Goal: Transaction & Acquisition: Subscribe to service/newsletter

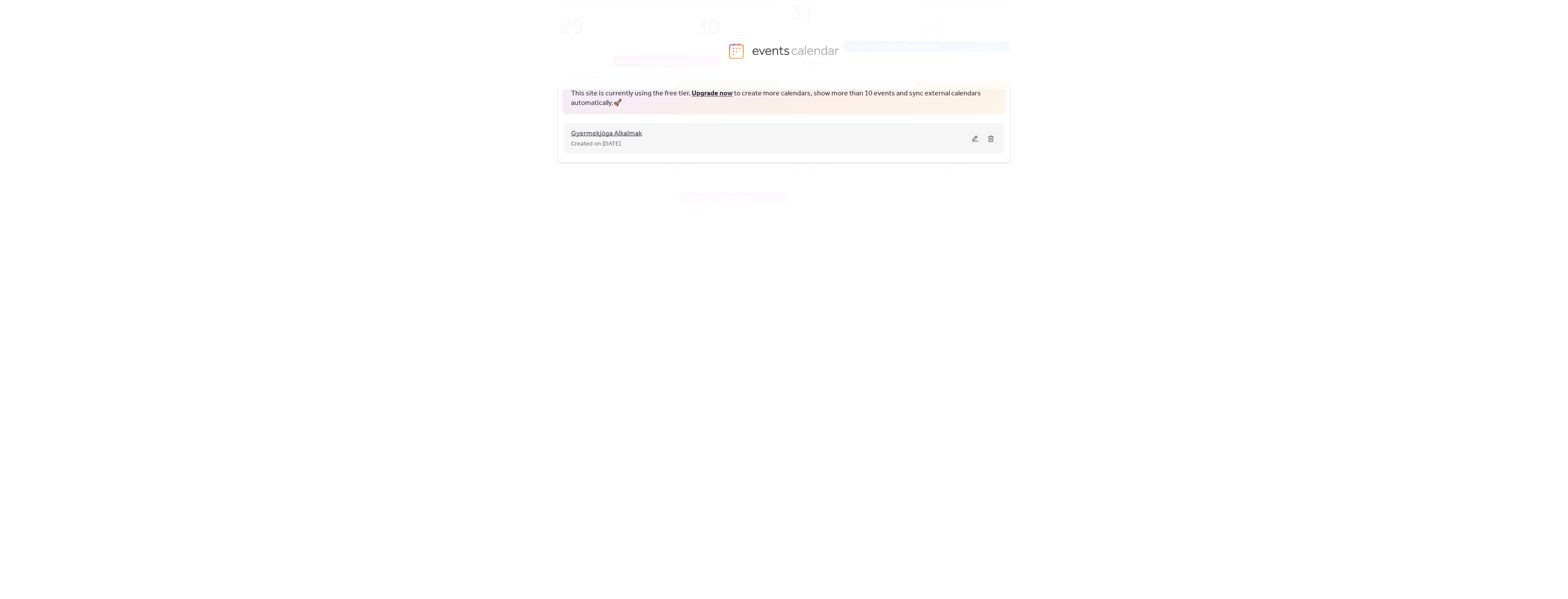
click at [629, 134] on span "Gyermekjóga Alkalmak" at bounding box center [606, 133] width 71 height 10
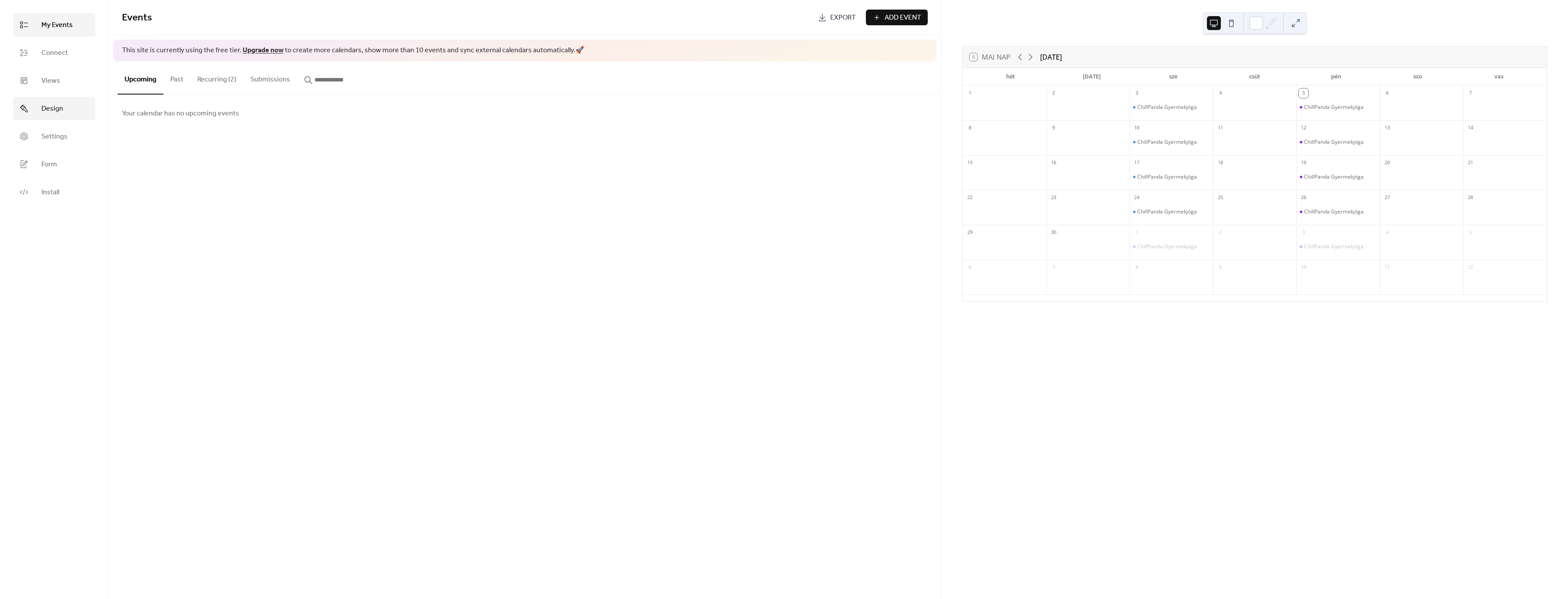
click at [74, 113] on link "Design" at bounding box center [54, 108] width 82 height 24
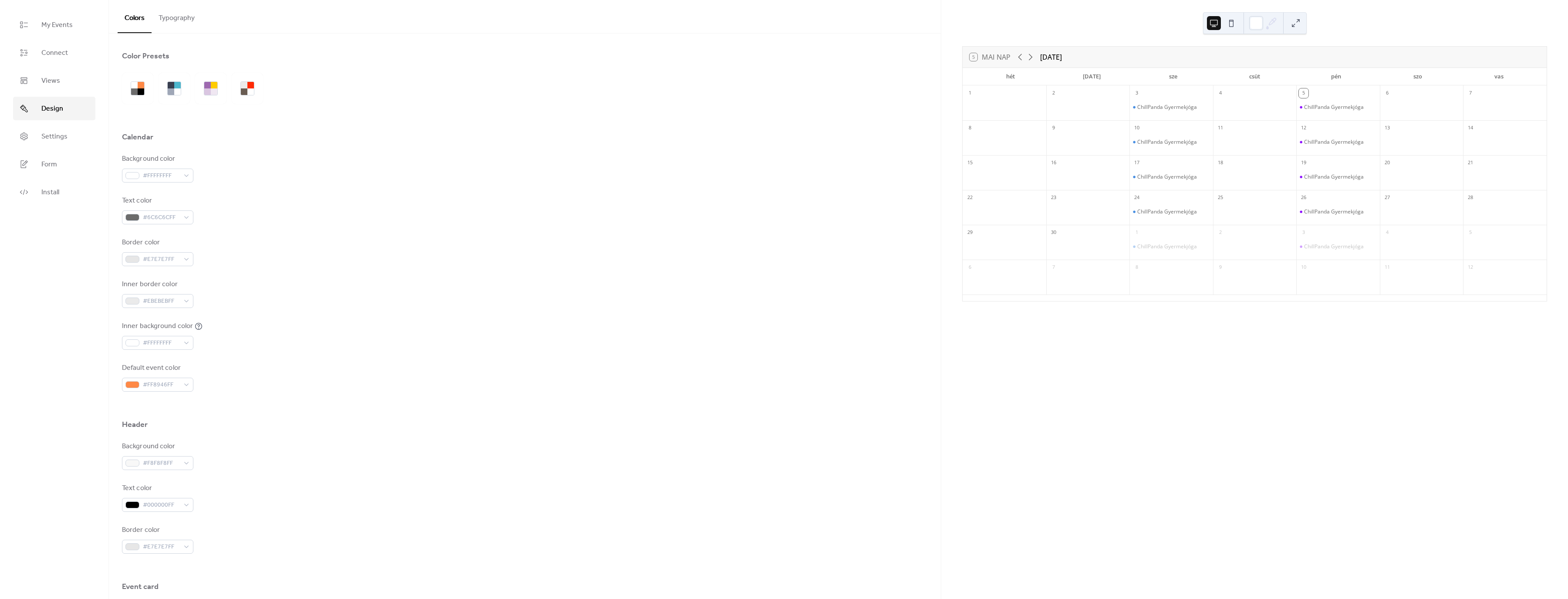
click at [156, 22] on button "Typography" at bounding box center [177, 16] width 50 height 32
click at [71, 88] on link "Views" at bounding box center [54, 80] width 82 height 24
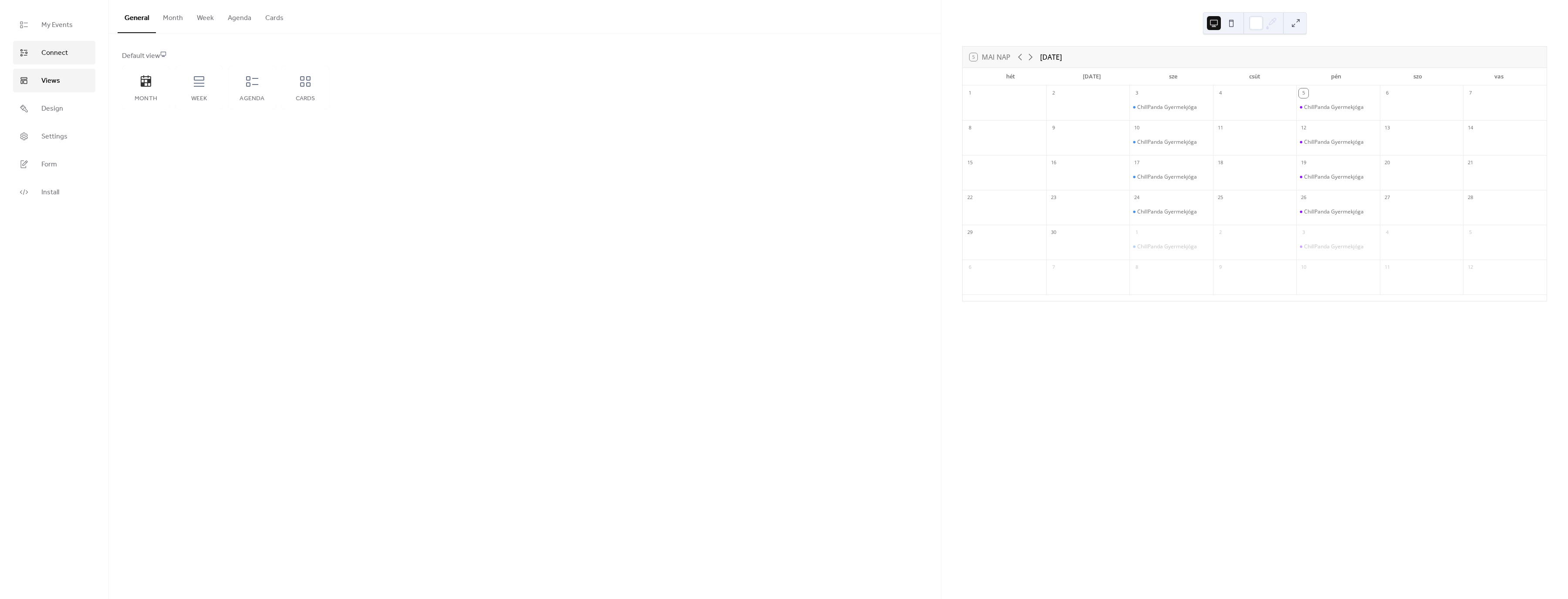
click at [61, 45] on link "Connect" at bounding box center [54, 52] width 82 height 24
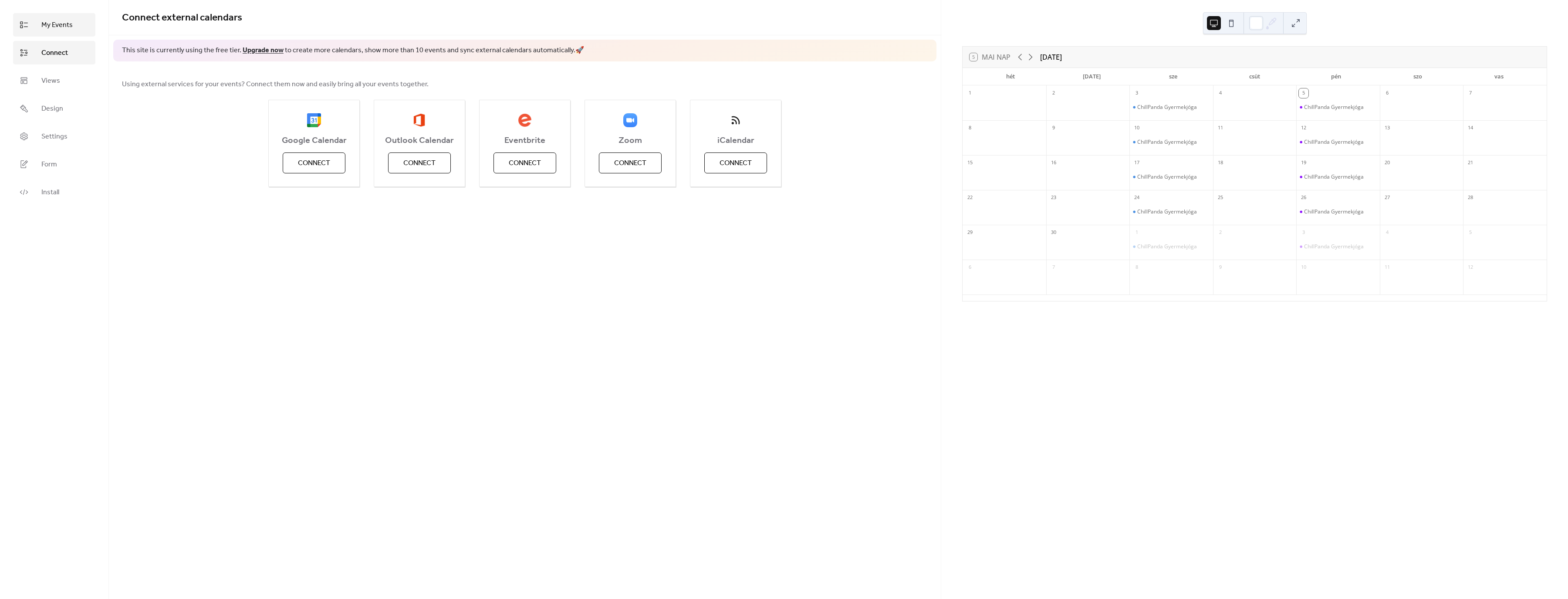
click at [60, 26] on span "My Events" at bounding box center [57, 25] width 32 height 10
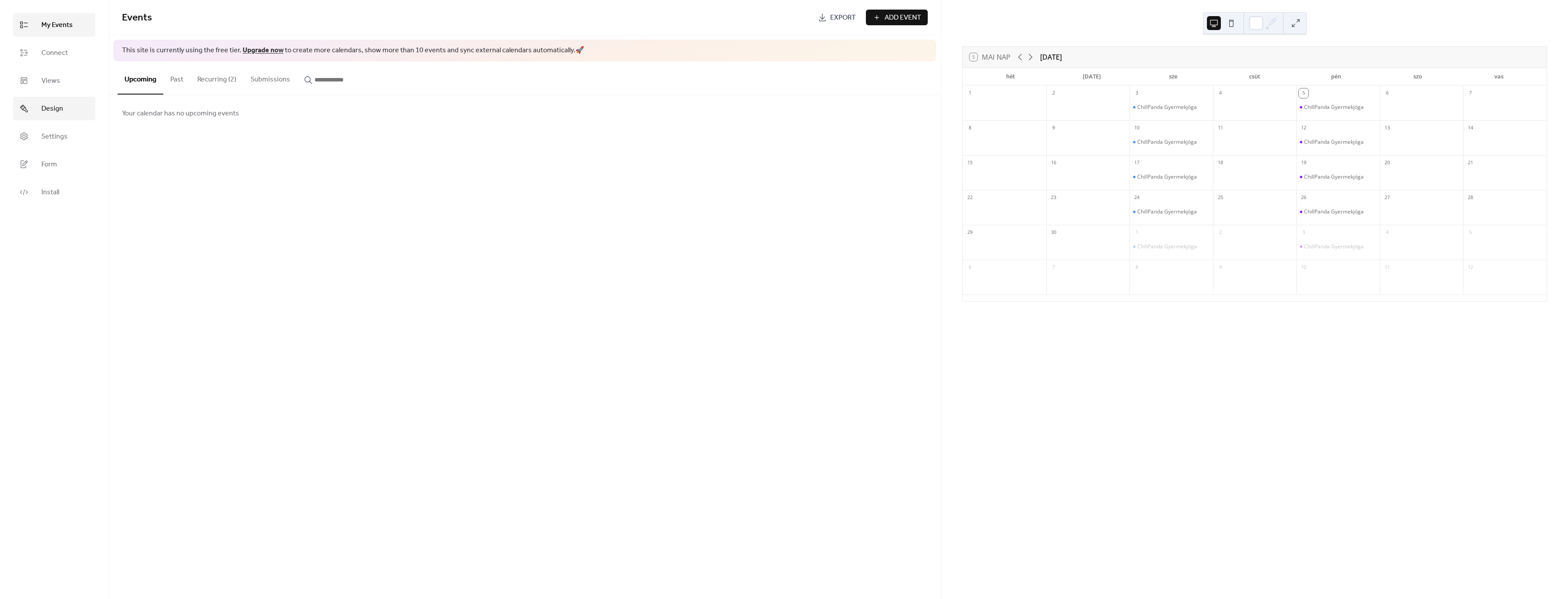
click at [54, 114] on span "Design" at bounding box center [52, 108] width 22 height 10
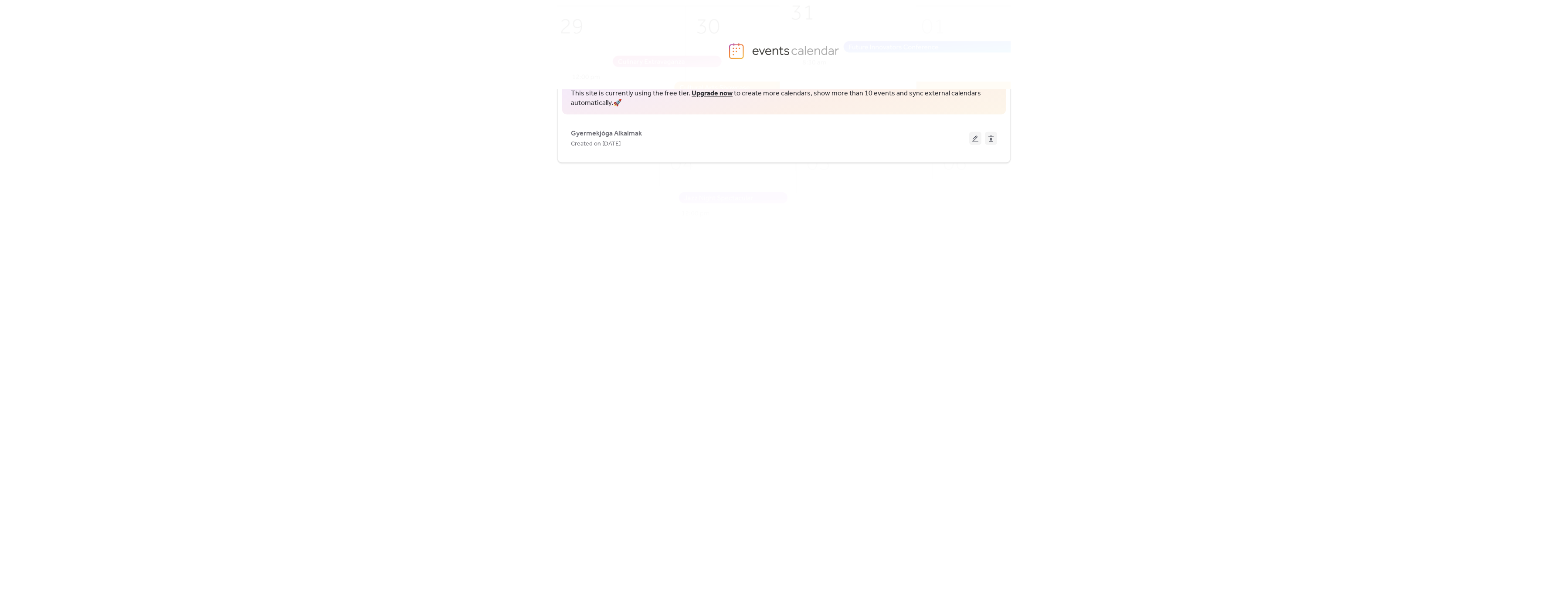
click at [701, 93] on link "Upgrade now" at bounding box center [712, 93] width 41 height 13
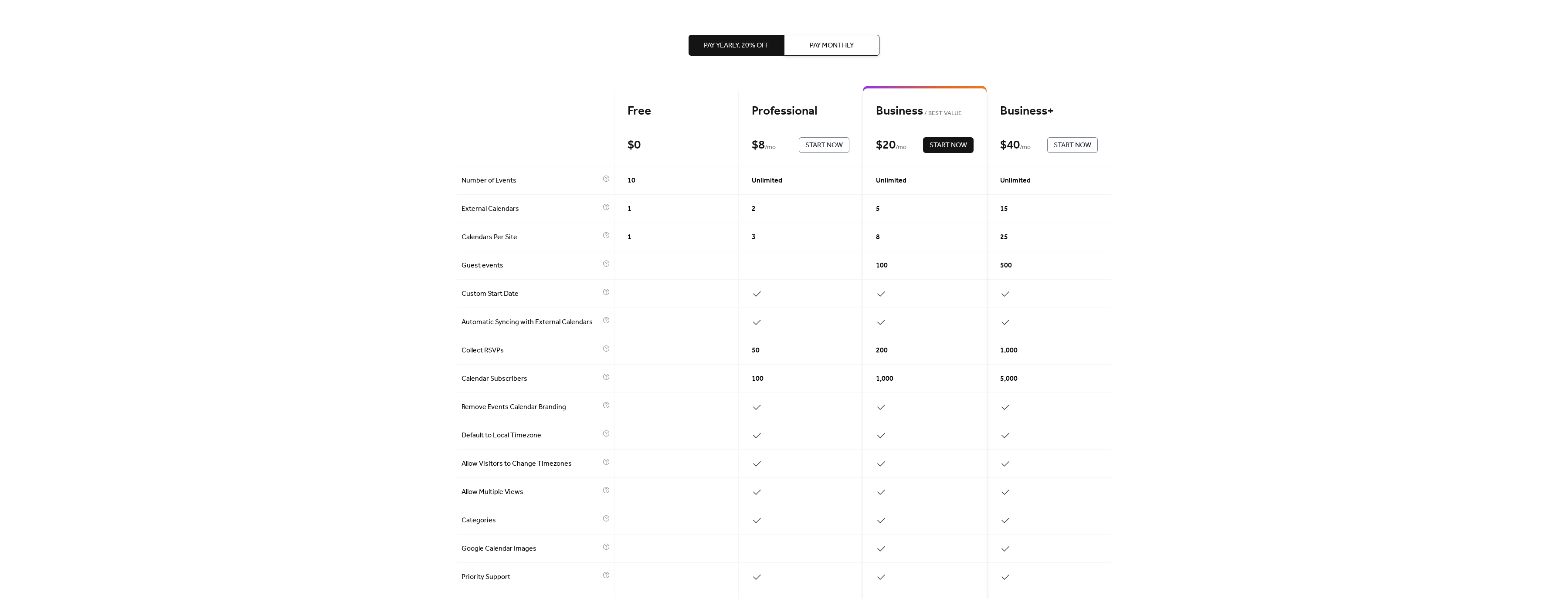
click at [846, 44] on span "Pay Monthly" at bounding box center [832, 46] width 44 height 10
click at [745, 47] on span "Pay Yearly, 20% off" at bounding box center [736, 46] width 65 height 10
click at [817, 50] on span "Pay Monthly" at bounding box center [832, 46] width 44 height 10
click at [817, 144] on span "Start Now" at bounding box center [824, 144] width 38 height 10
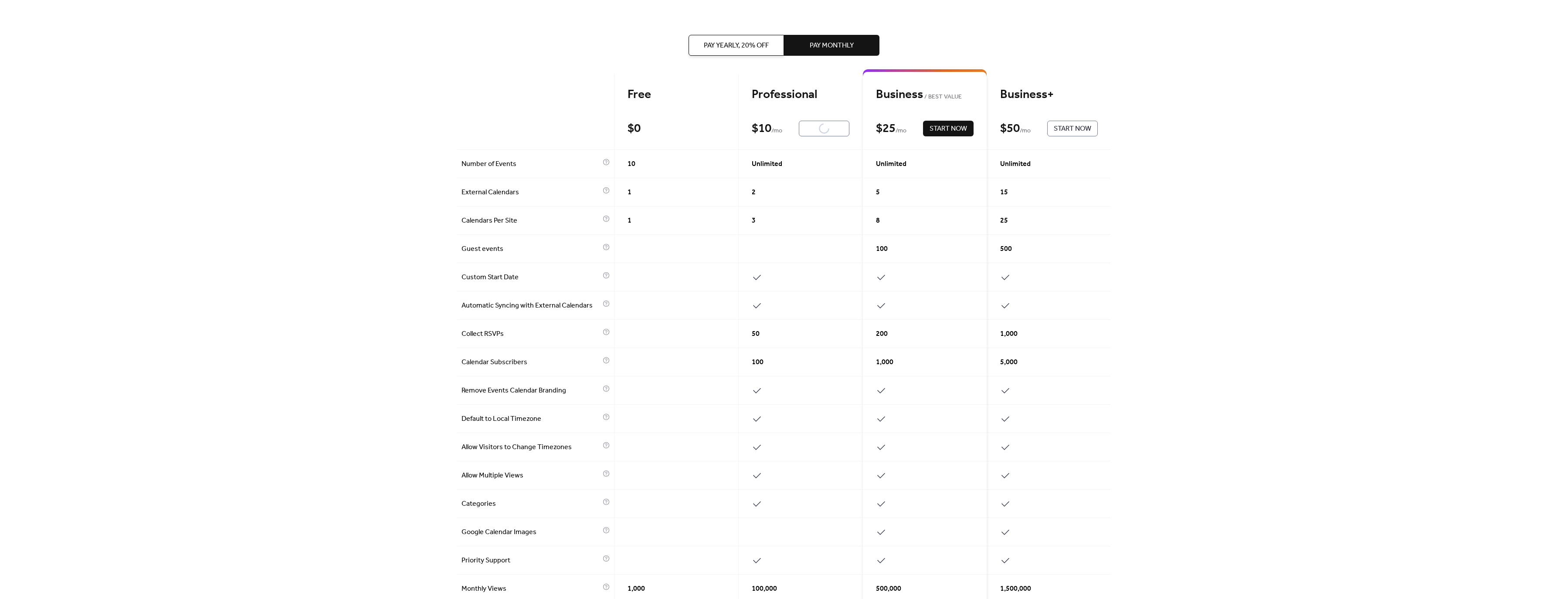
scroll to position [0, 0]
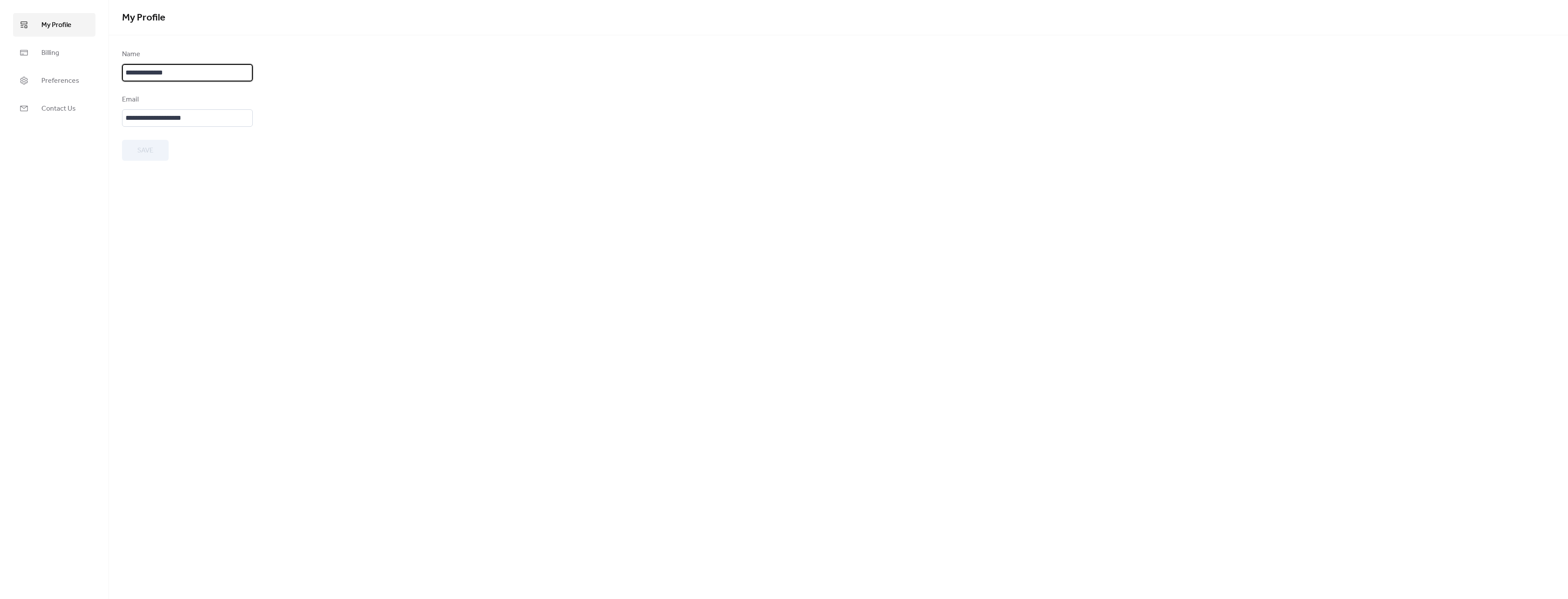
drag, startPoint x: 180, startPoint y: 71, endPoint x: 107, endPoint y: 66, distance: 73.2
click at [107, 66] on div "**********" at bounding box center [784, 300] width 1568 height 599
type input "*****"
